Goal: Complete application form

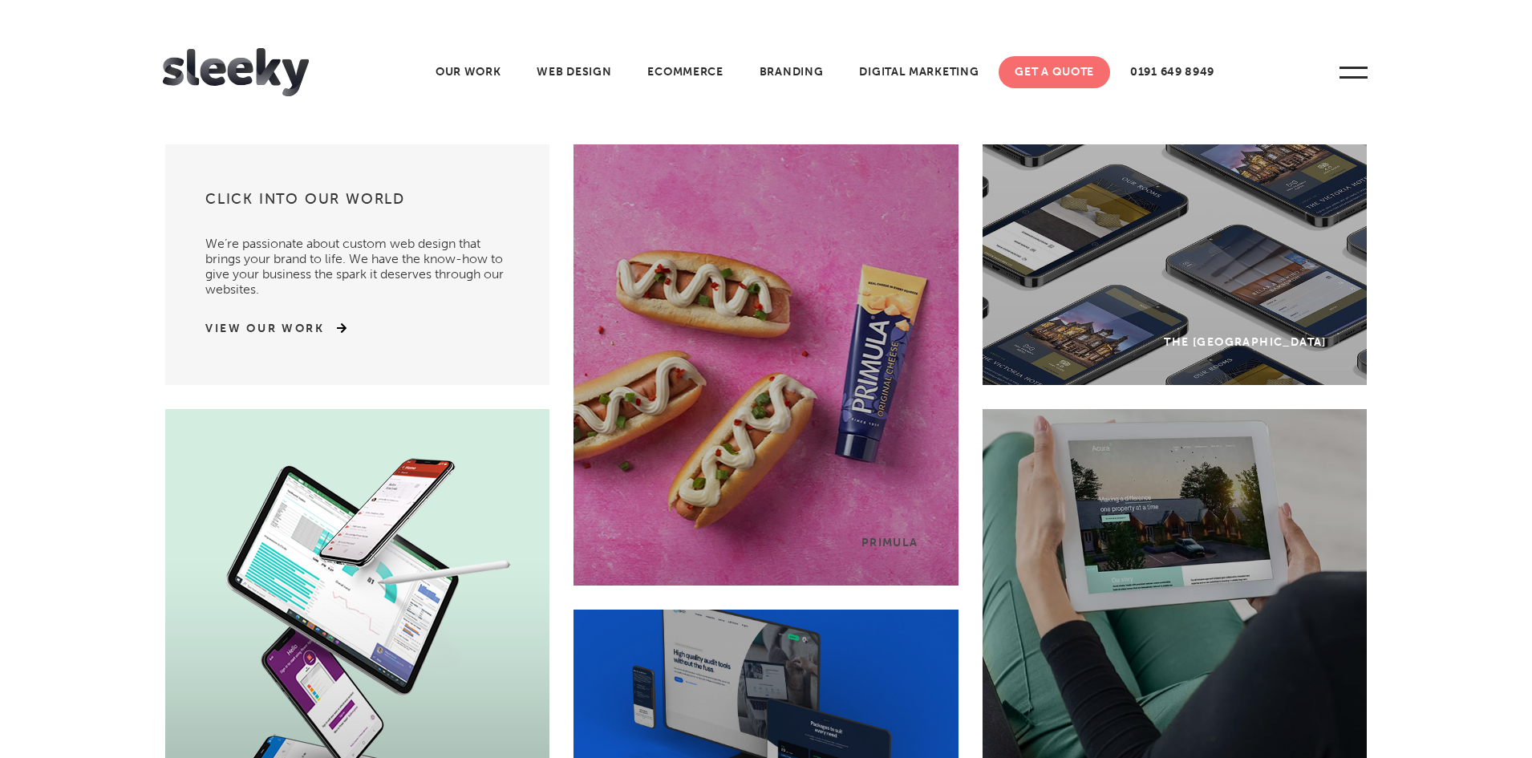
click at [1073, 72] on link "Get A Quote" at bounding box center [1053, 72] width 111 height 32
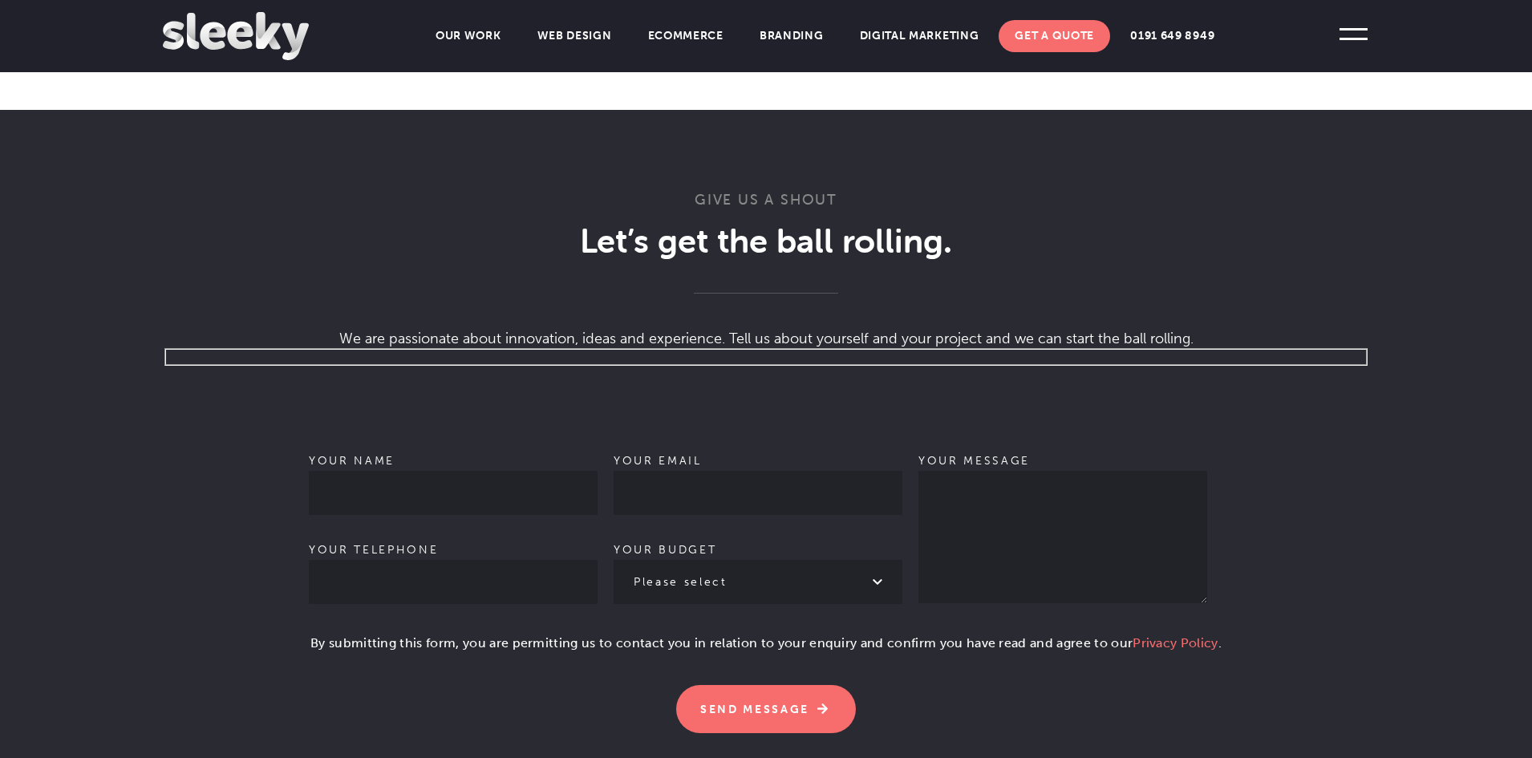
scroll to position [818, 0]
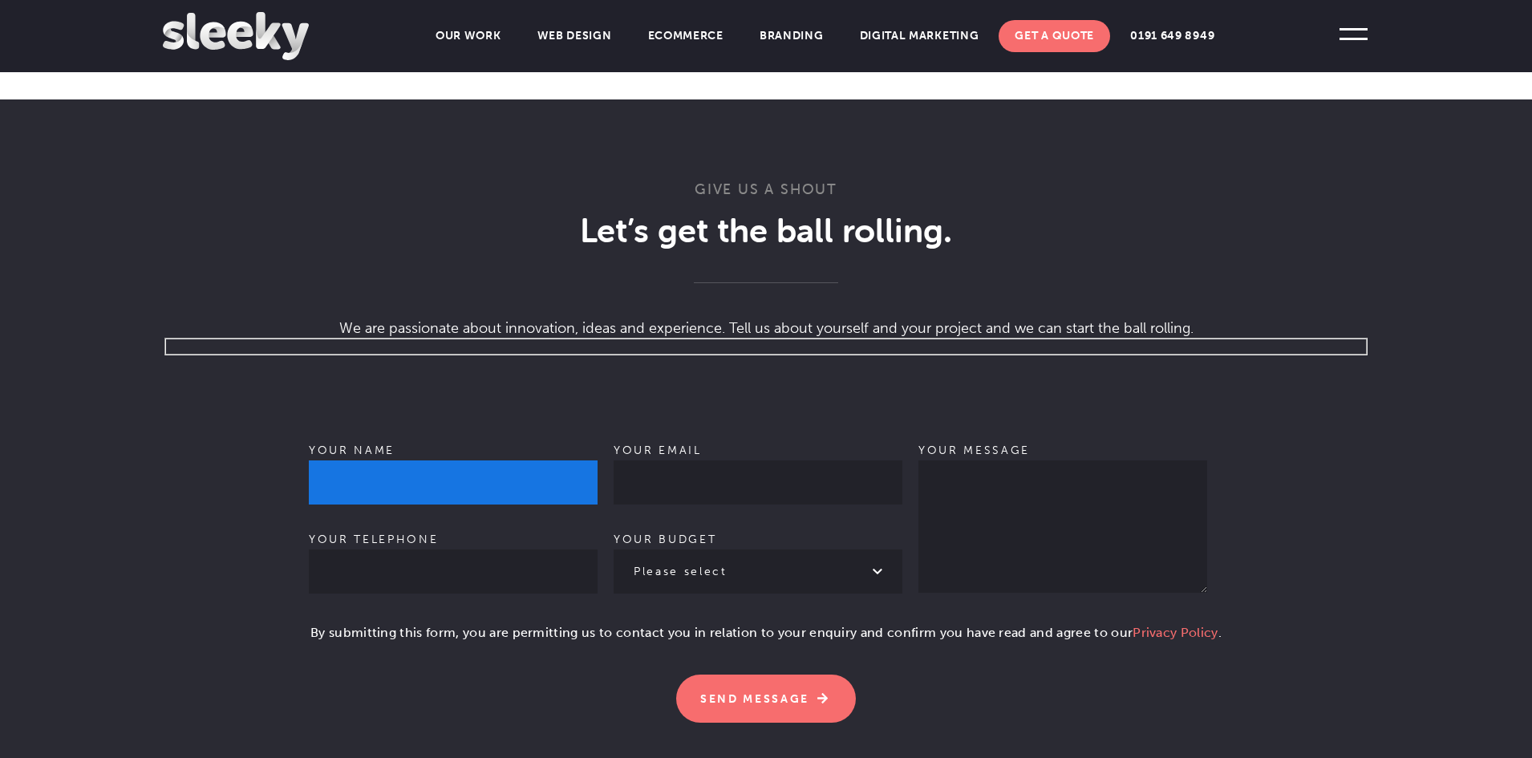
click at [488, 460] on input "Your name" at bounding box center [453, 482] width 289 height 44
type input "[PERSON_NAME]"
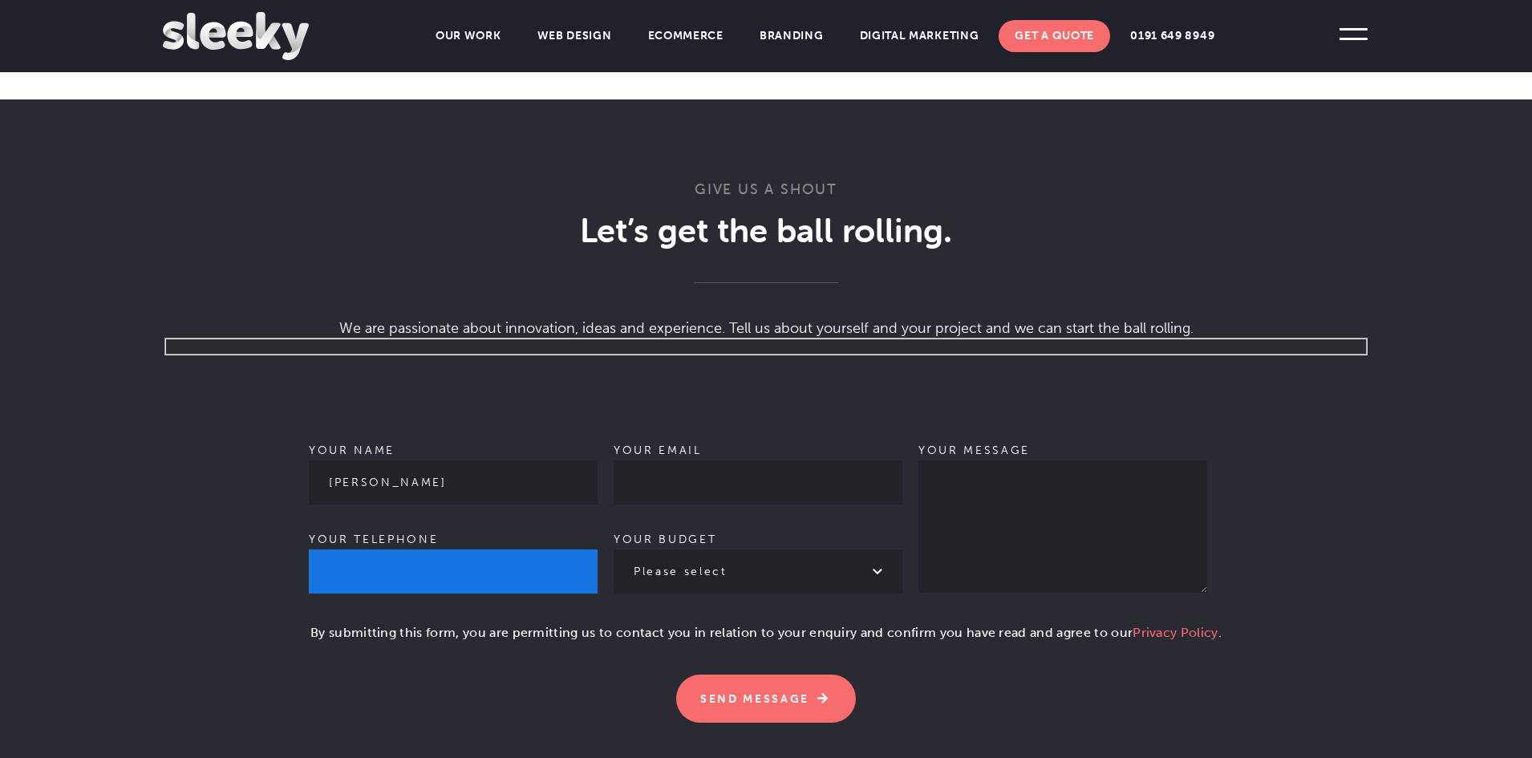
click at [539, 549] on input "Your telephone" at bounding box center [453, 571] width 289 height 44
type input "07921146559"
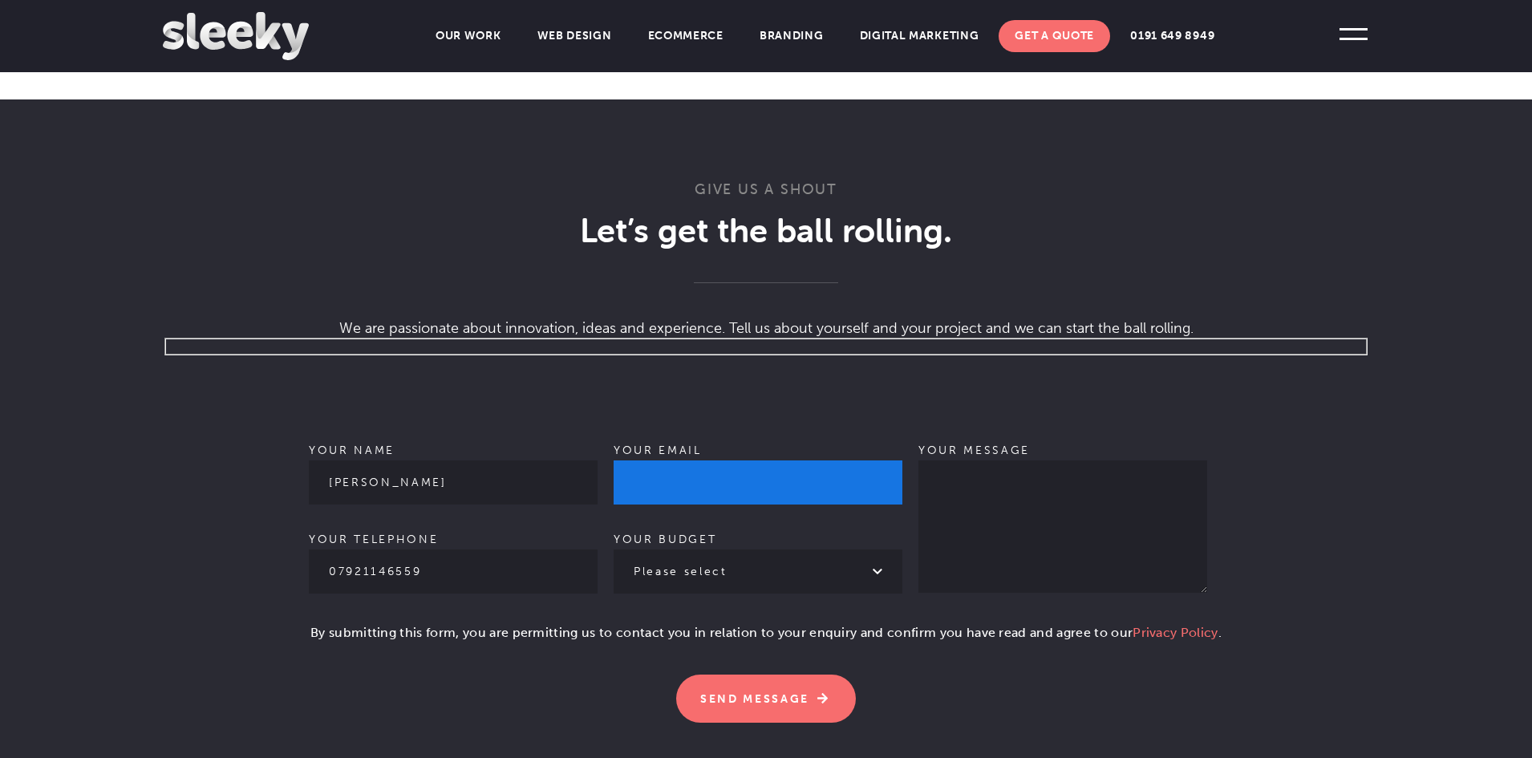
click at [753, 460] on input "Your email" at bounding box center [757, 482] width 289 height 44
type input "[PERSON_NAME][EMAIL_ADDRESS][DOMAIN_NAME]"
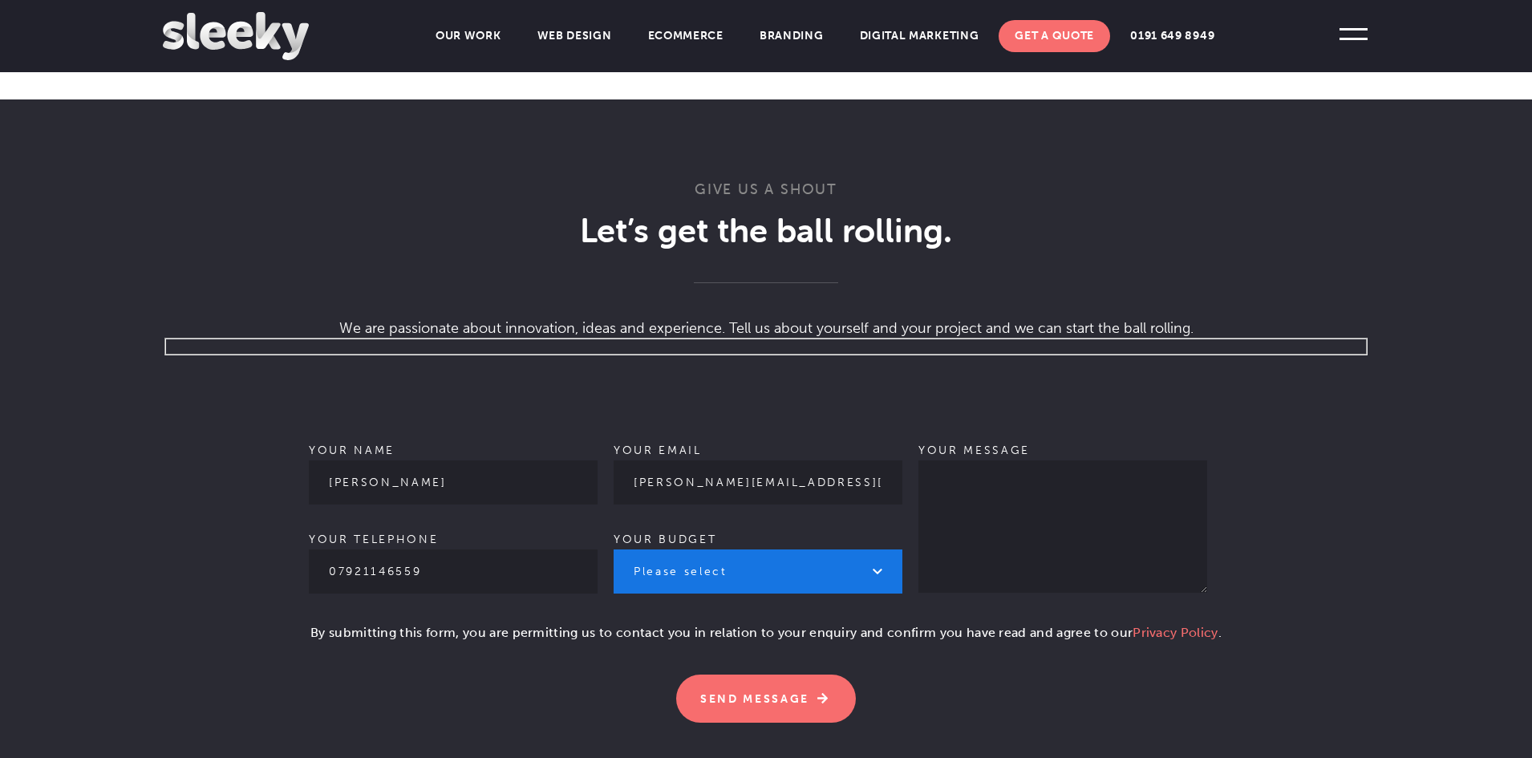
click at [868, 549] on select "Please select £1k - £2k £2k - £3k £3k - £4k £4k - £5k £5k - £10k More than £10k" at bounding box center [757, 571] width 289 height 44
select select "£1k - £2k"
click at [613, 549] on select "Please select £1k - £2k £2k - £3k £3k - £4k £4k - £5k £5k - £10k More than £10k" at bounding box center [757, 571] width 289 height 44
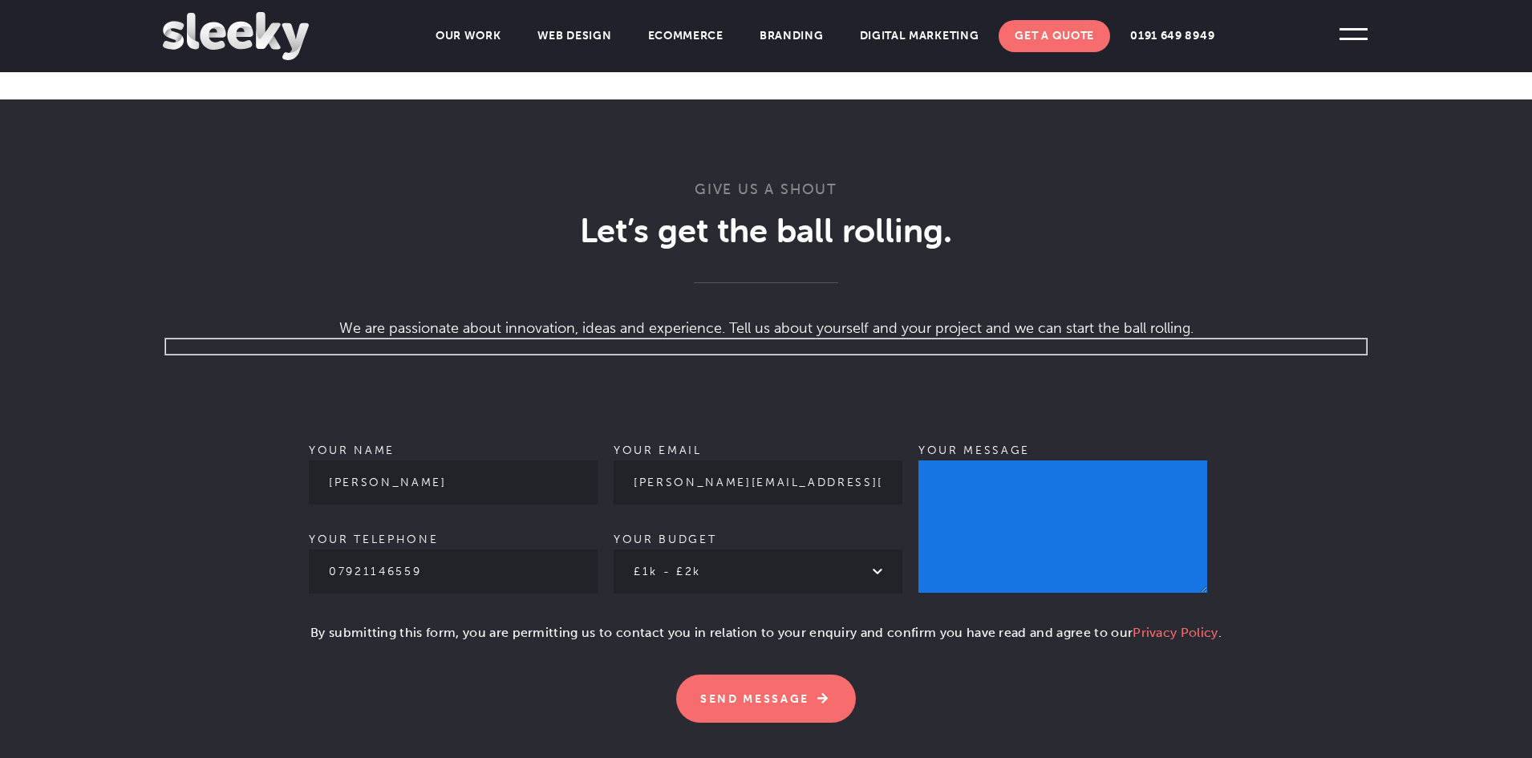
click at [981, 516] on textarea "Your message" at bounding box center [1062, 526] width 289 height 132
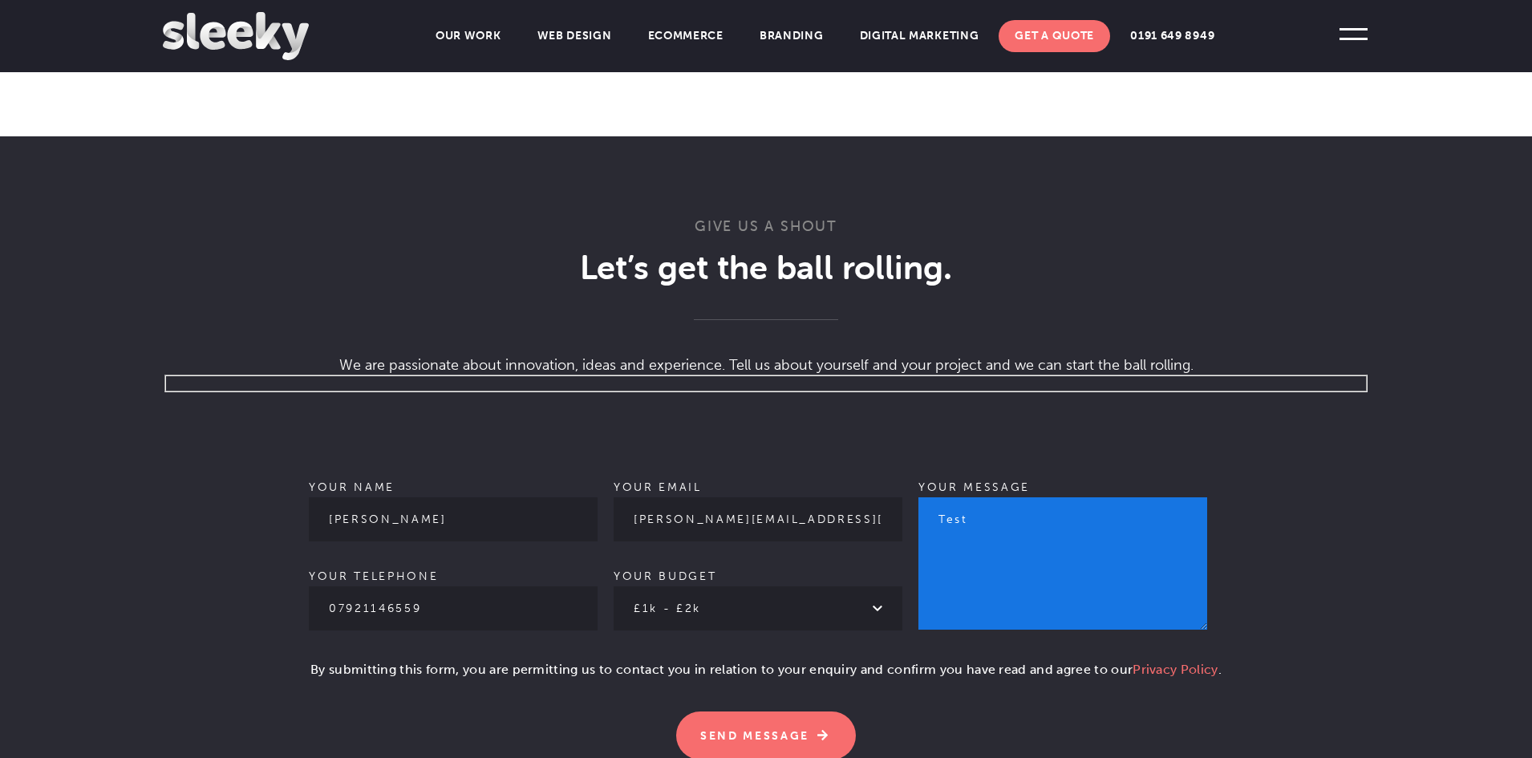
scroll to position [821, 0]
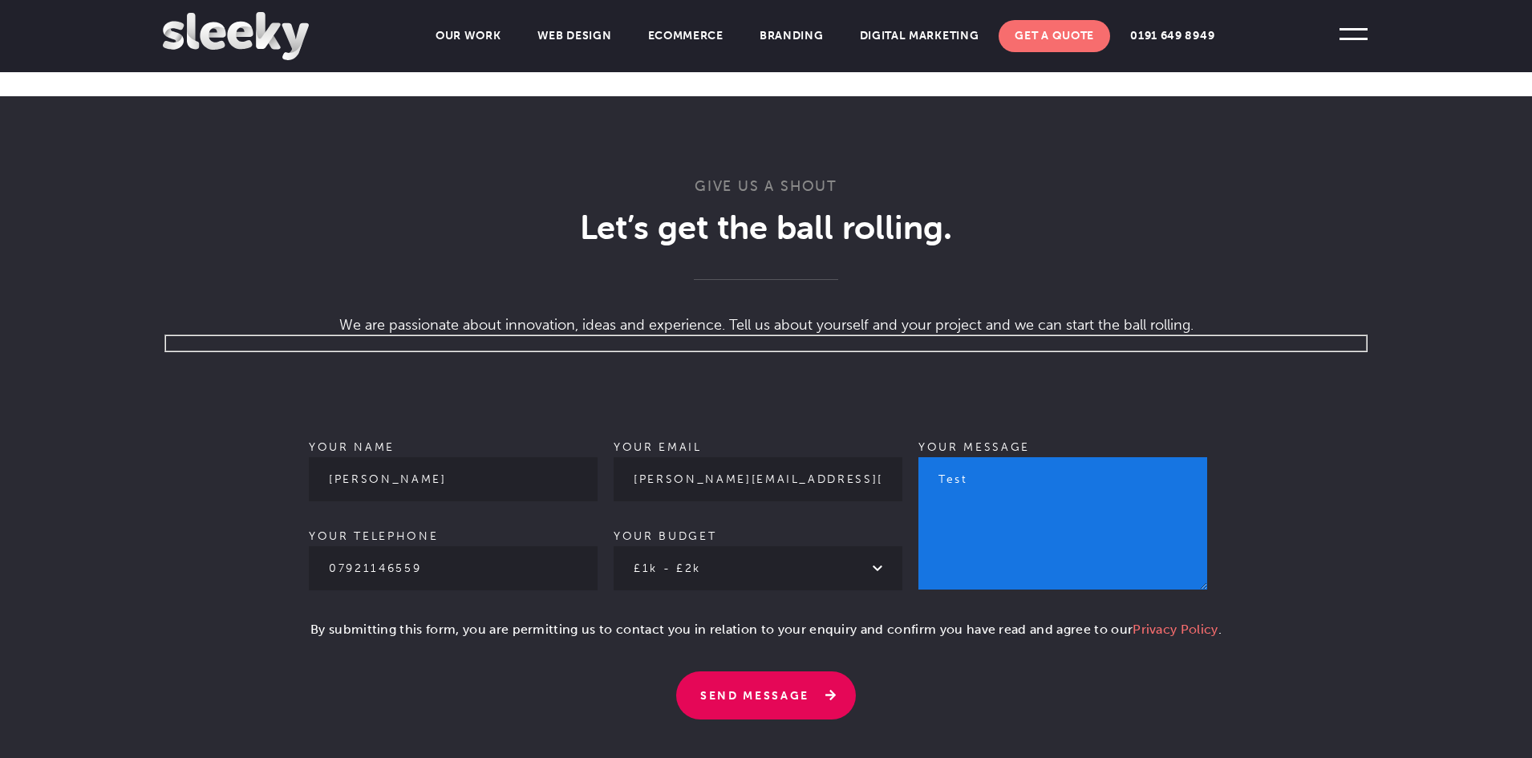
type textarea "Test"
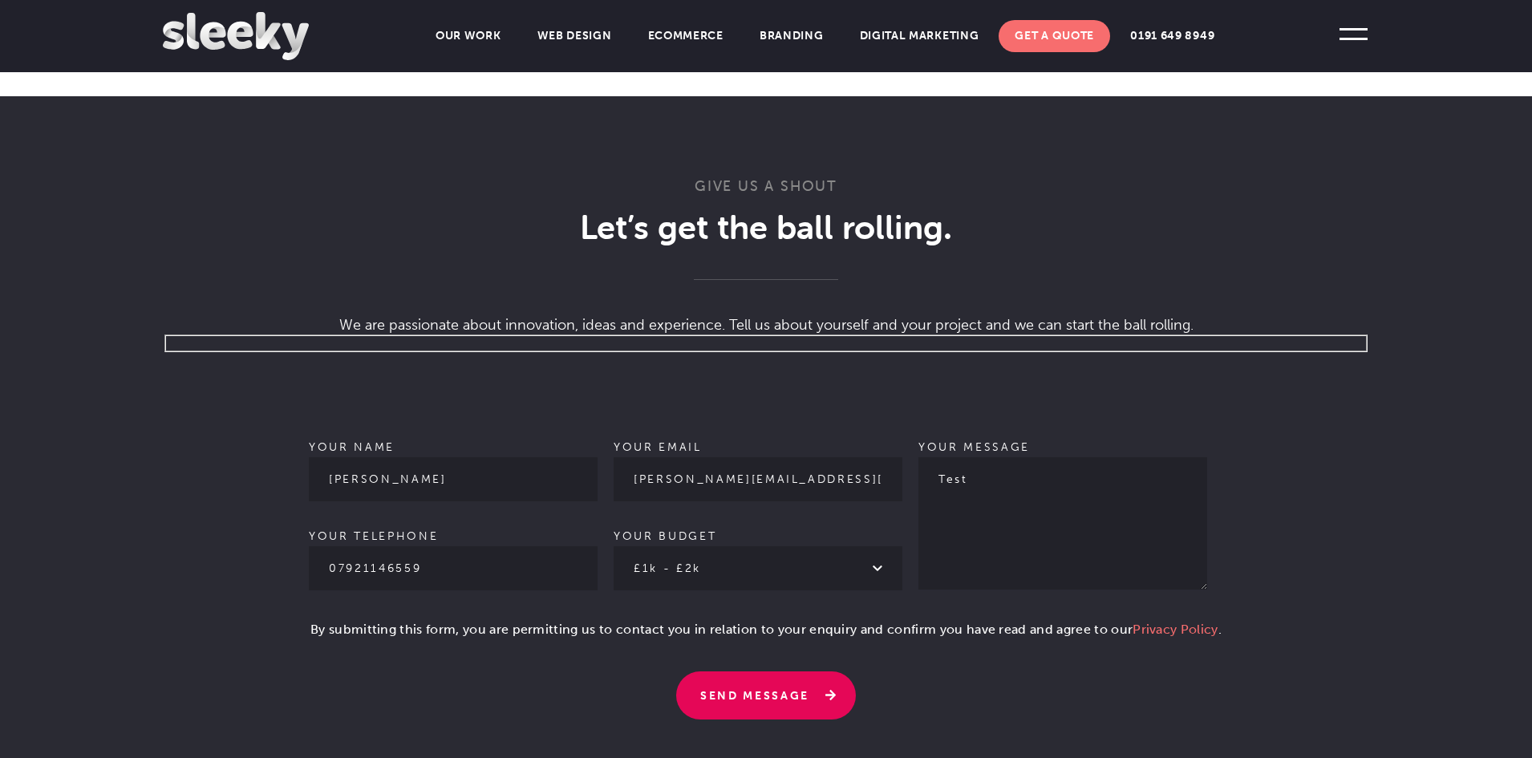
click at [772, 671] on input "Send Message" at bounding box center [766, 695] width 180 height 48
